Goal: Task Accomplishment & Management: Manage account settings

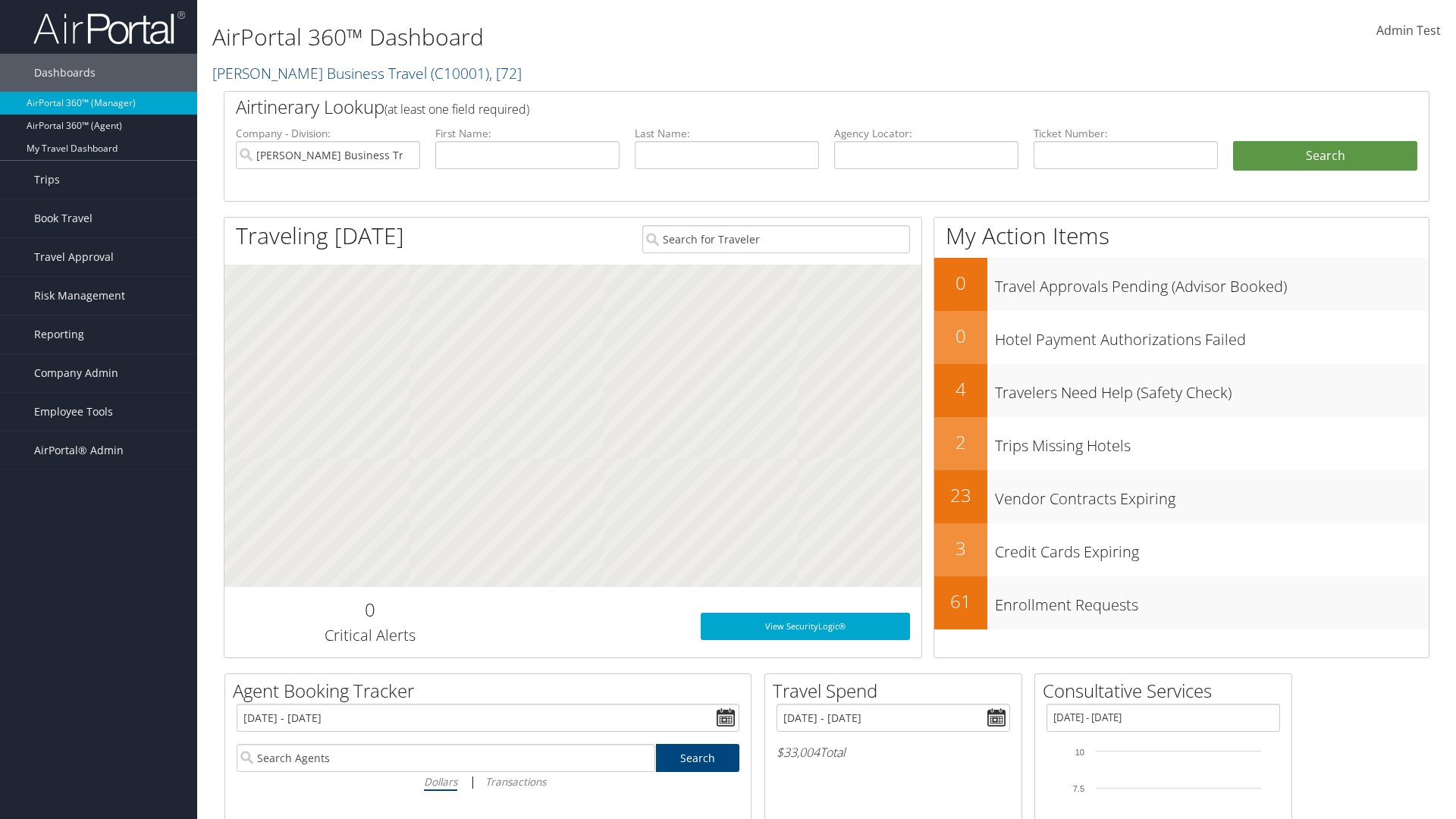
click at [1408, 30] on span "Admin Test" at bounding box center [1408, 30] width 64 height 17
click at [0, 0] on link "Log Consulting Time" at bounding box center [0, 0] width 0 height 0
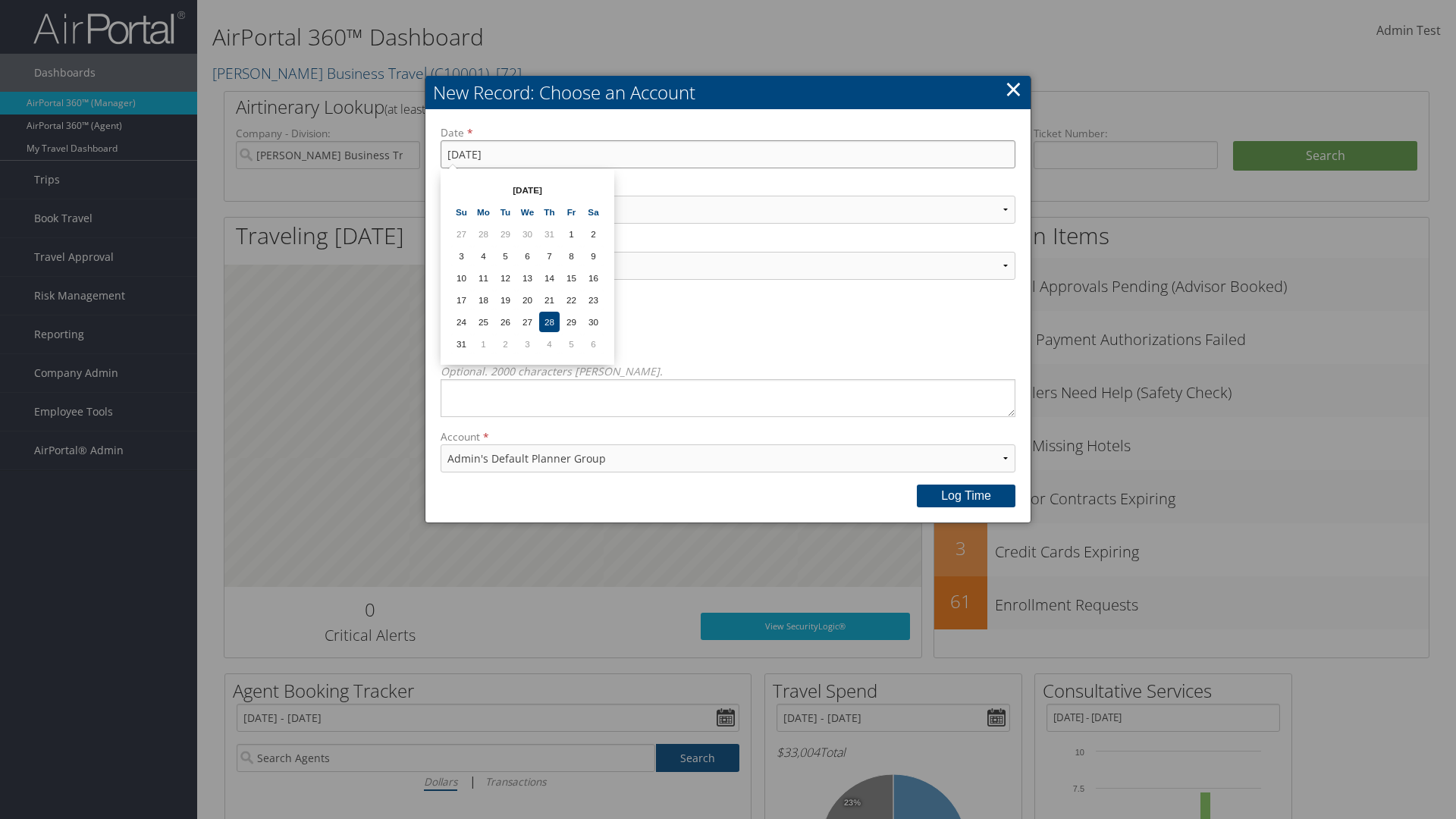
type input "[DATE]"
click at [728, 209] on select "Select Category... Account Support Consultative Services" at bounding box center [728, 209] width 575 height 28
select select "2"
click at [728, 265] on select "Select Activity..." at bounding box center [728, 265] width 575 height 28
click at [966, 495] on button "Log time" at bounding box center [966, 496] width 98 height 23
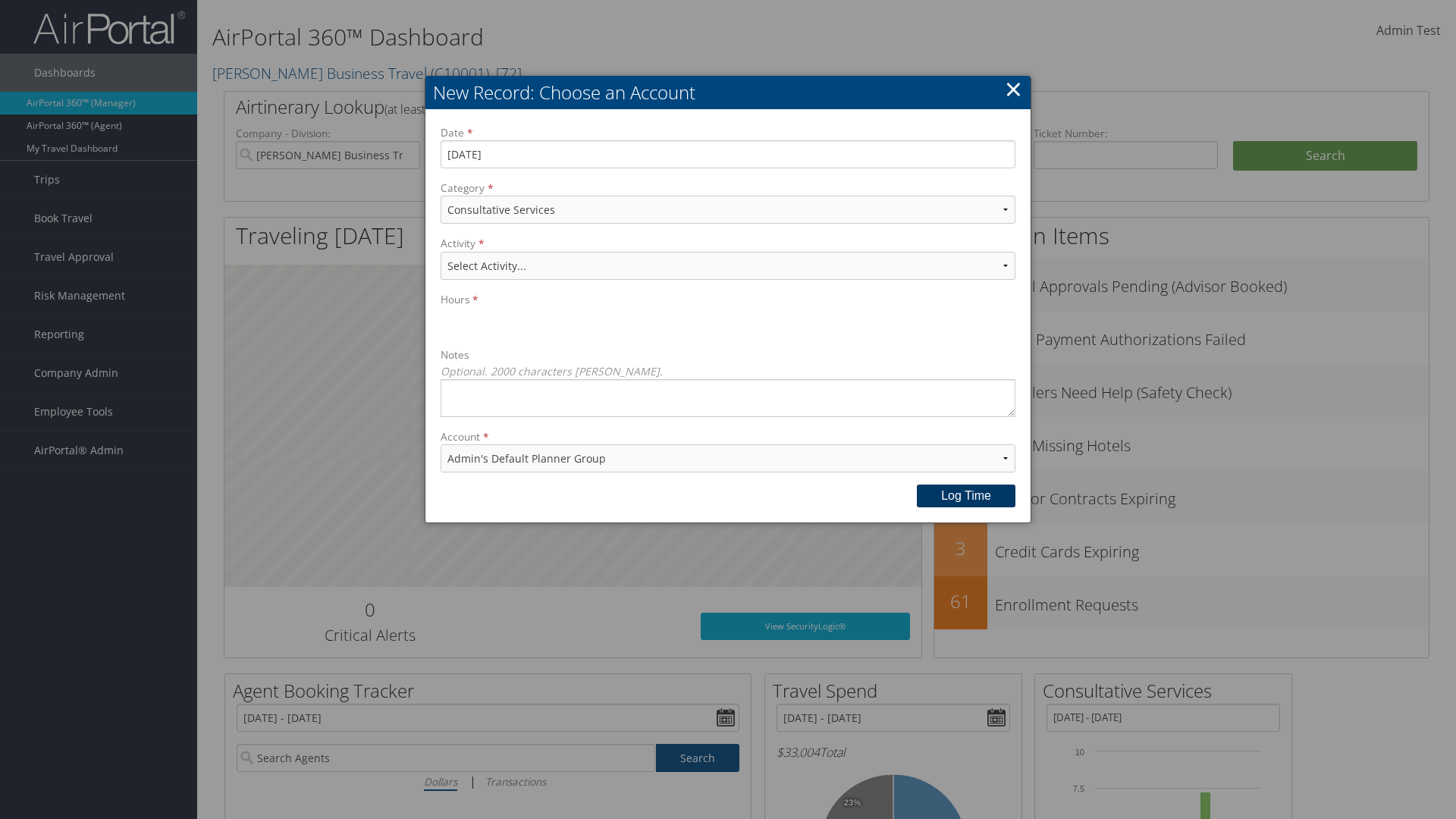
select select "240-1"
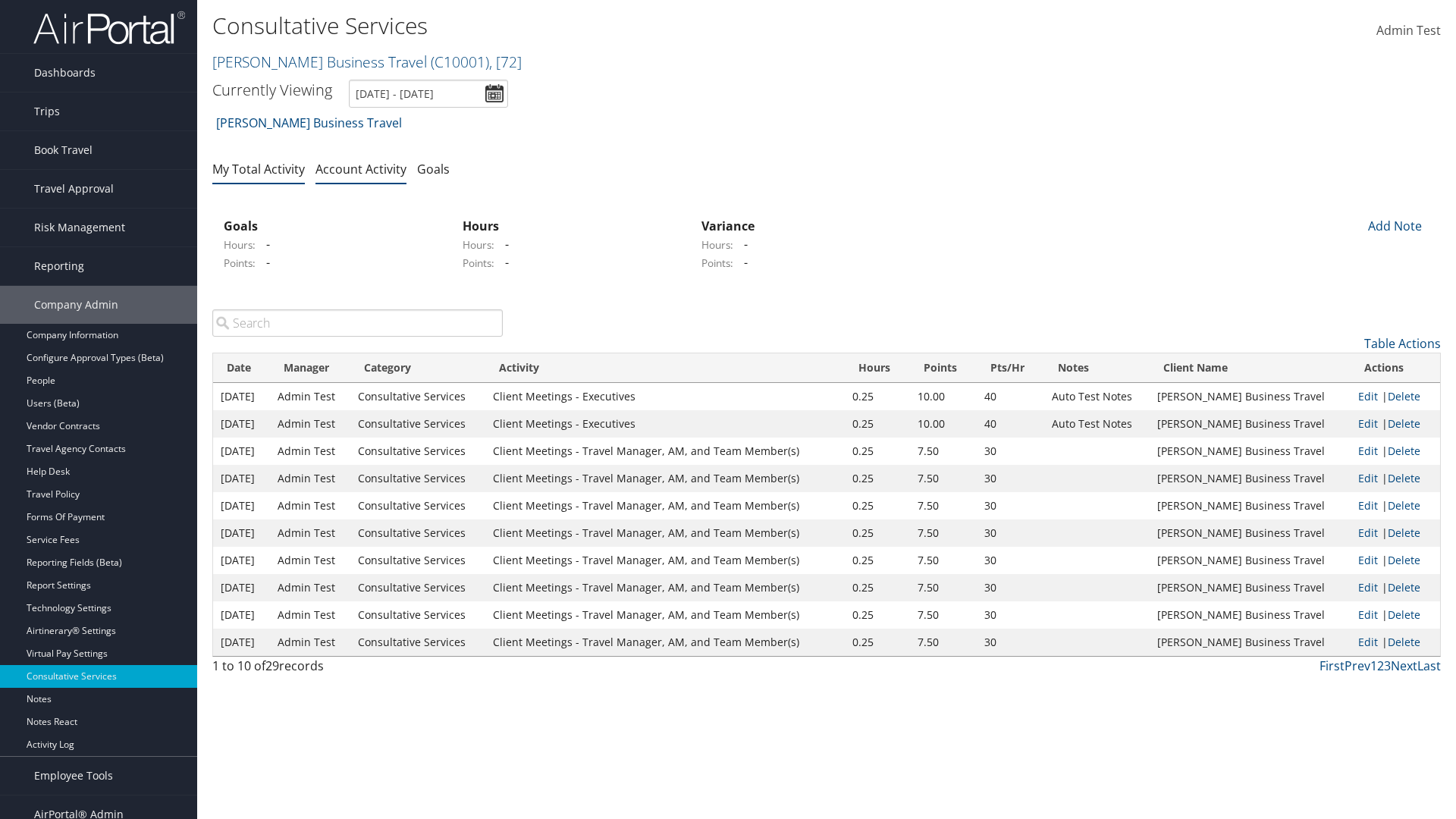
click at [258, 168] on link "My Total Activity" at bounding box center [259, 169] width 93 height 17
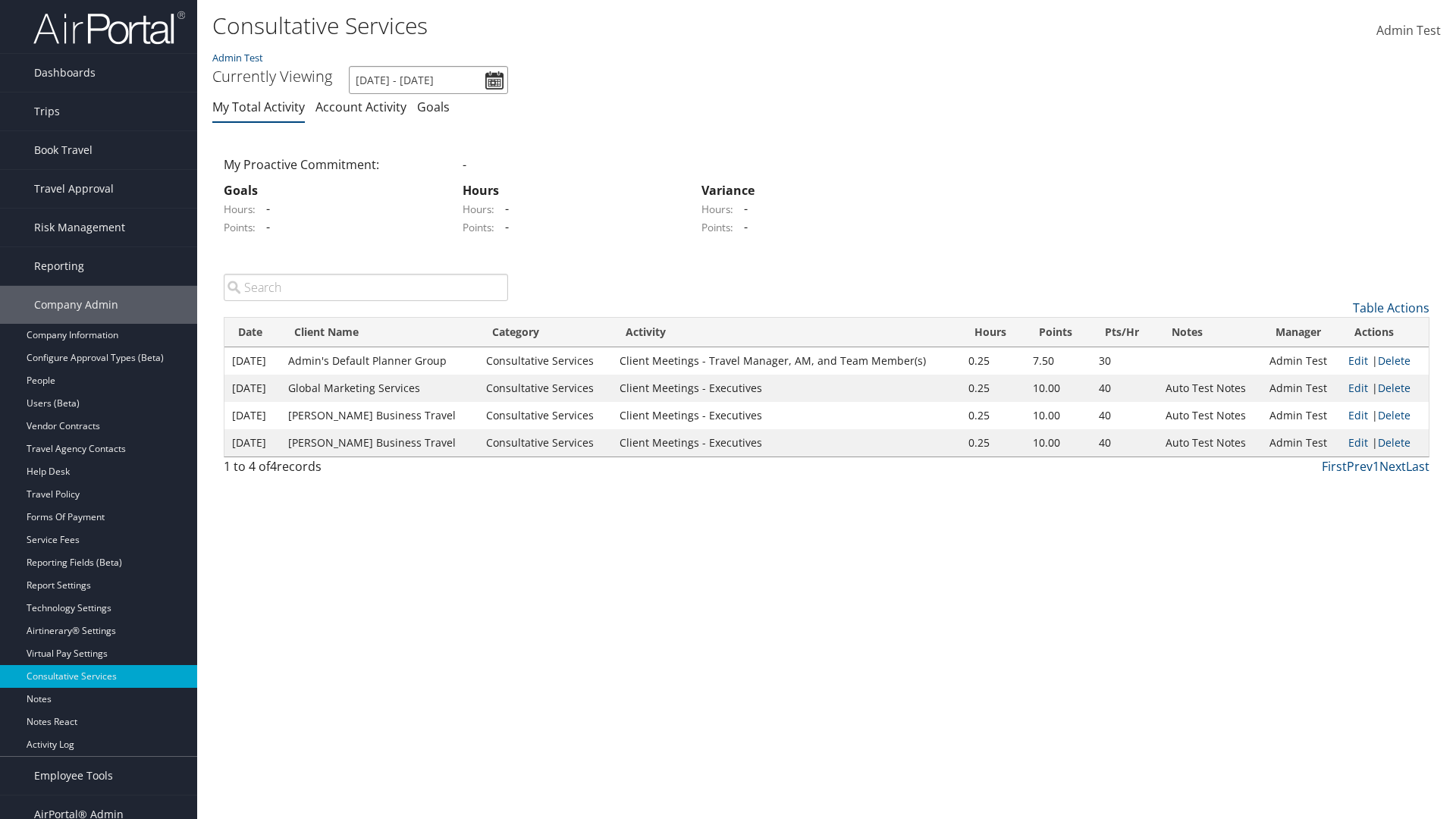
click at [429, 80] on input "8/1/2025 - 8/31/2025" at bounding box center [429, 80] width 159 height 28
click at [0, 0] on li "This Month" at bounding box center [0, 0] width 0 height 0
type input "8/1/2025 - 8/31/2025"
click at [1395, 360] on link "Delete" at bounding box center [1394, 360] width 32 height 15
